Goal: Information Seeking & Learning: Understand process/instructions

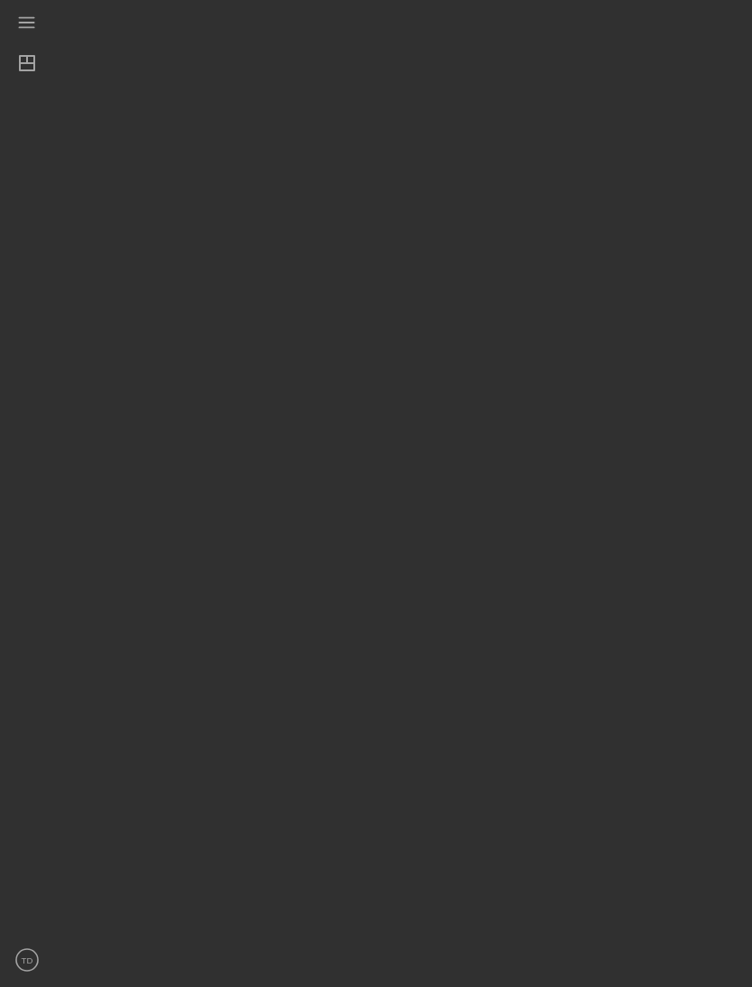
scroll to position [32, 0]
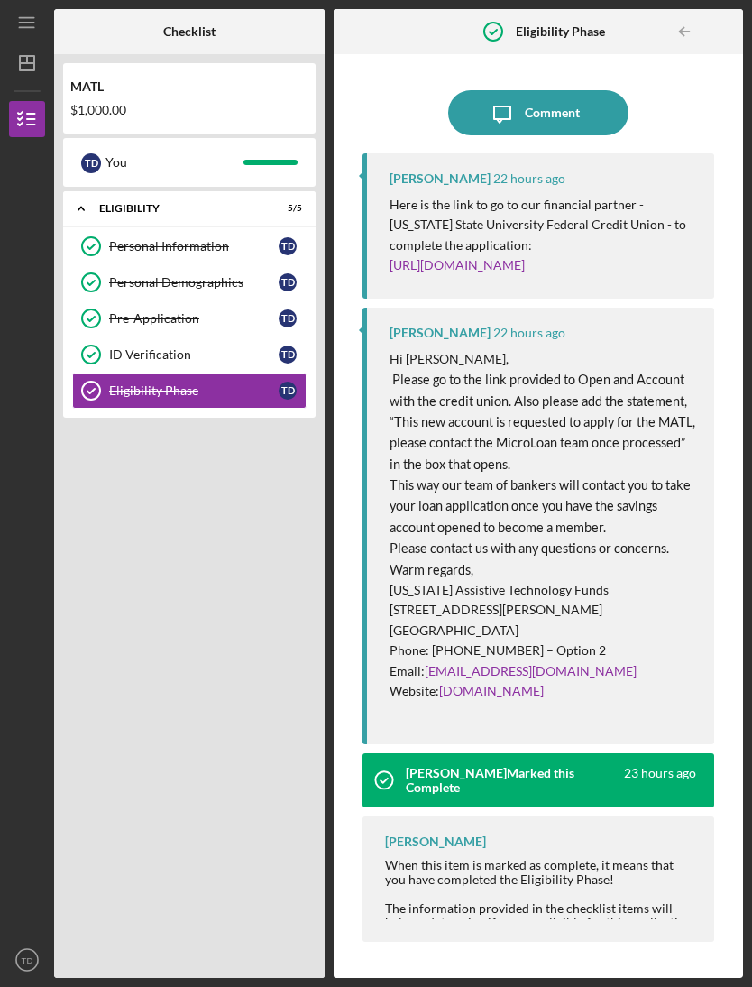
click at [525, 257] on link "[URL][DOMAIN_NAME]" at bounding box center [457, 264] width 135 height 15
click at [438, 663] on link "[EMAIL_ADDRESS][DOMAIN_NAME]" at bounding box center [531, 670] width 212 height 15
click at [518, 681] on p "Website: matlf.org" at bounding box center [544, 691] width 308 height 20
click at [511, 663] on link "[EMAIL_ADDRESS][DOMAIN_NAME]" at bounding box center [531, 670] width 212 height 15
click at [518, 663] on link "[EMAIL_ADDRESS][DOMAIN_NAME]" at bounding box center [531, 670] width 212 height 15
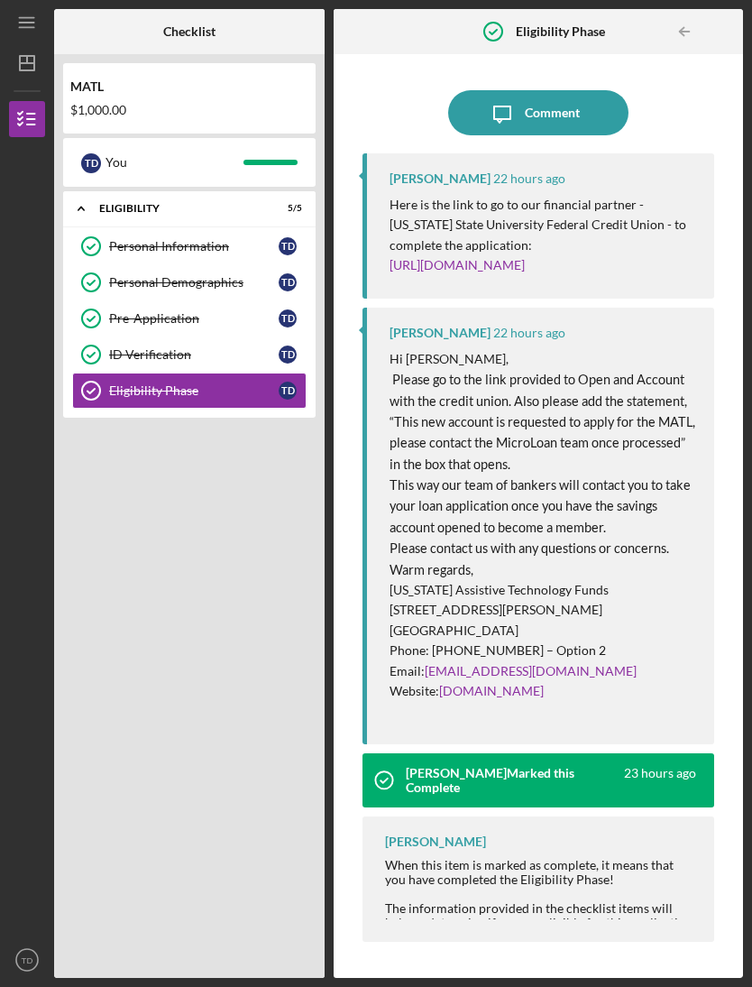
click at [525, 257] on link "[URL][DOMAIN_NAME]" at bounding box center [457, 264] width 135 height 15
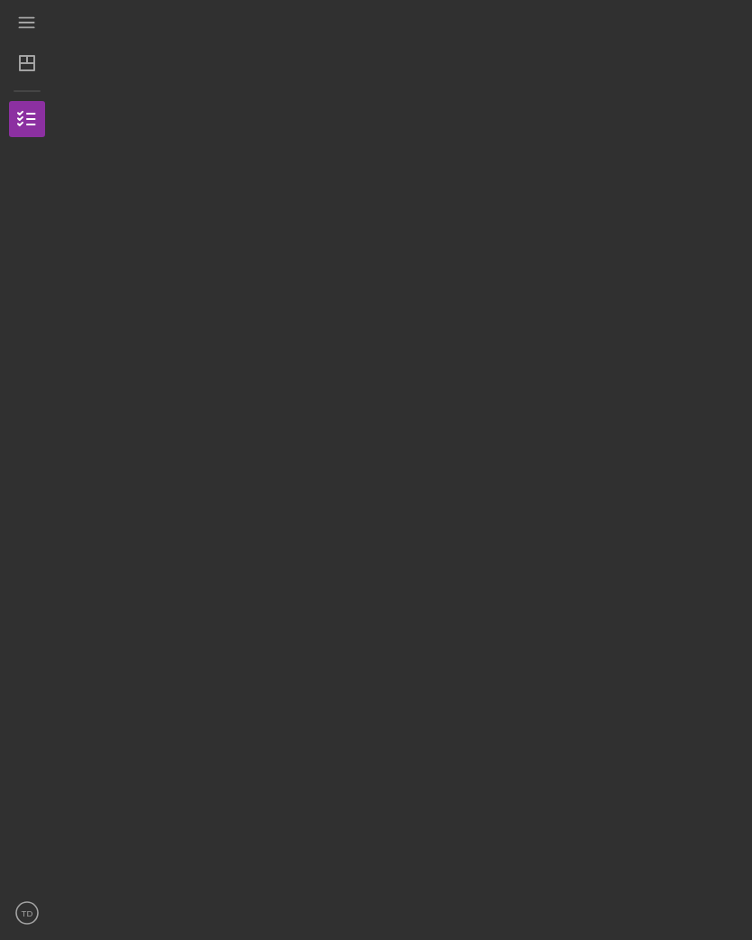
scroll to position [63, 0]
